Goal: Task Accomplishment & Management: Use online tool/utility

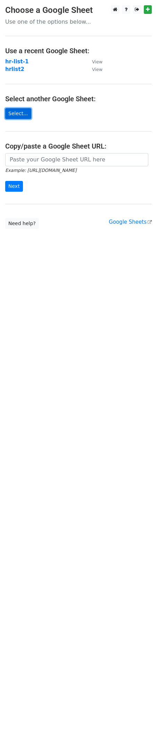
click at [18, 119] on link "Select..." at bounding box center [18, 113] width 26 height 11
click at [17, 192] on input "Next" at bounding box center [14, 186] width 18 height 11
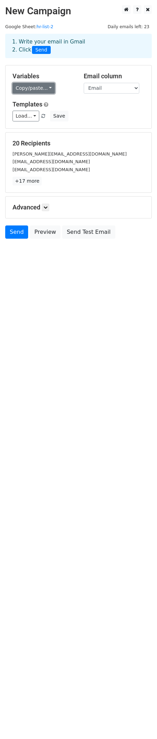
click at [43, 94] on link "Copy/paste..." at bounding box center [34, 88] width 42 height 11
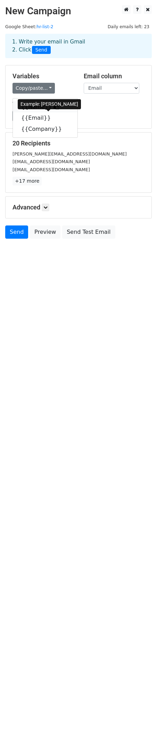
click at [46, 112] on link "{{Name}}" at bounding box center [45, 106] width 65 height 11
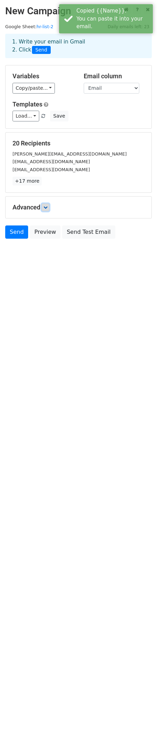
click at [48, 209] on icon at bounding box center [45, 207] width 4 height 4
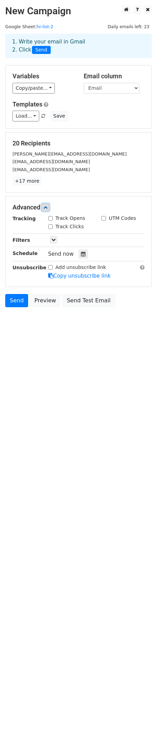
click at [48, 209] on icon at bounding box center [45, 207] width 4 height 4
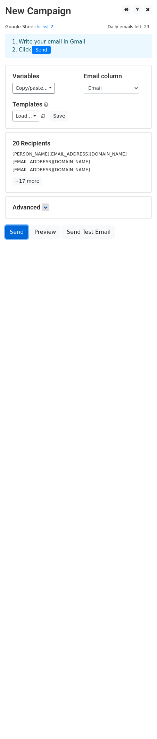
click at [21, 239] on link "Send" at bounding box center [16, 231] width 23 height 13
click at [24, 239] on link "Send" at bounding box center [16, 231] width 23 height 13
